Goal: Check status

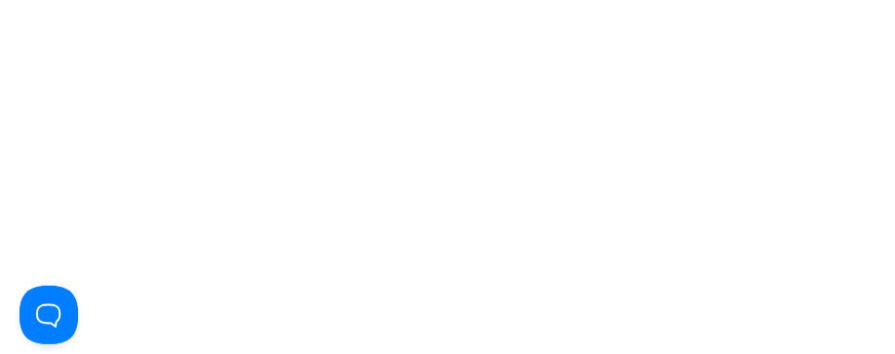
type input "manelb10@yahoo.com"
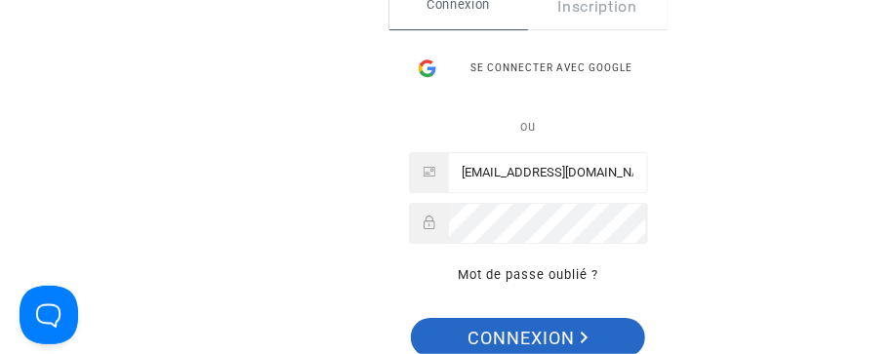
click at [533, 332] on span "Connexion" at bounding box center [528, 338] width 120 height 41
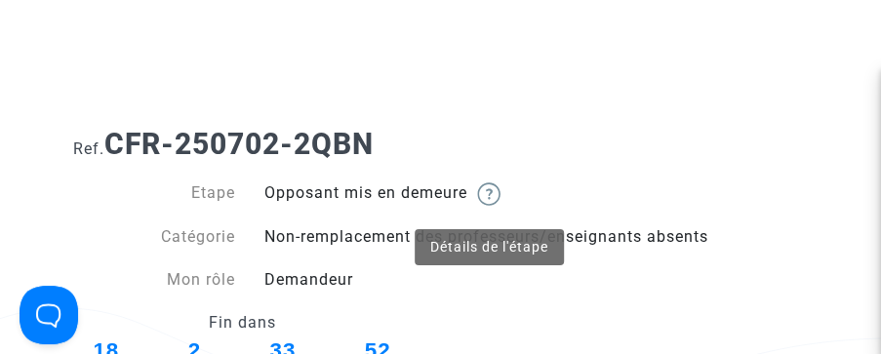
click at [493, 197] on img at bounding box center [488, 193] width 23 height 23
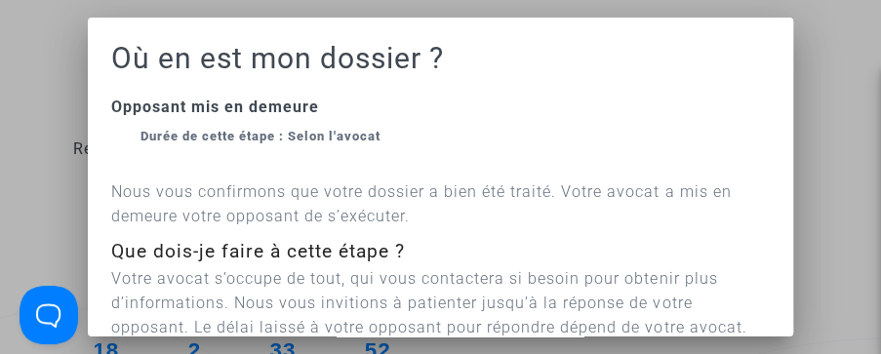
scroll to position [216, 0]
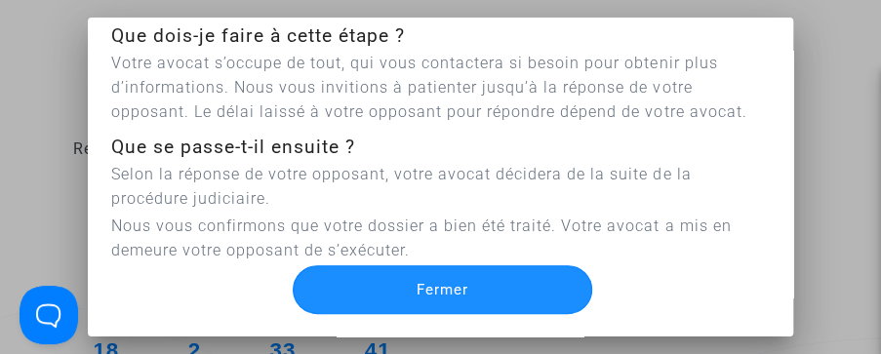
click at [458, 282] on span "Fermer" at bounding box center [443, 290] width 52 height 18
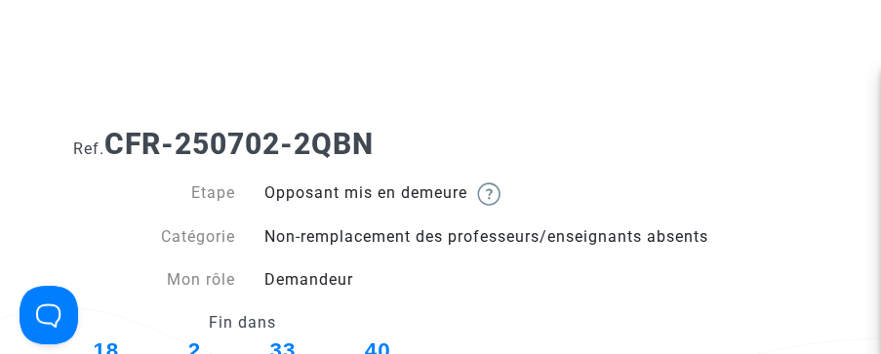
click at [452, 271] on div "Demandeur" at bounding box center [536, 279] width 573 height 23
